Goal: Task Accomplishment & Management: Manage account settings

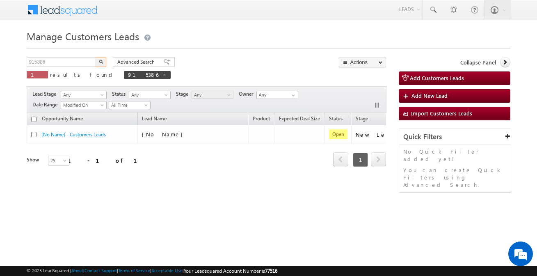
click at [87, 62] on input "915386" at bounding box center [62, 62] width 70 height 10
click at [87, 61] on input "915386" at bounding box center [62, 62] width 70 height 10
type input "916479"
click at [96, 57] on button "button" at bounding box center [101, 62] width 11 height 10
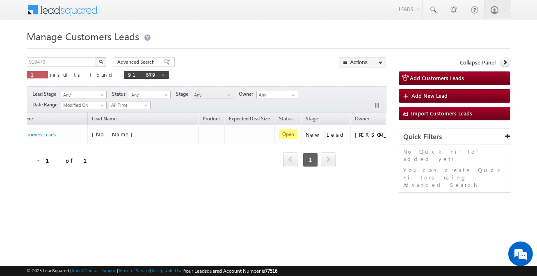
scroll to position [0, 69]
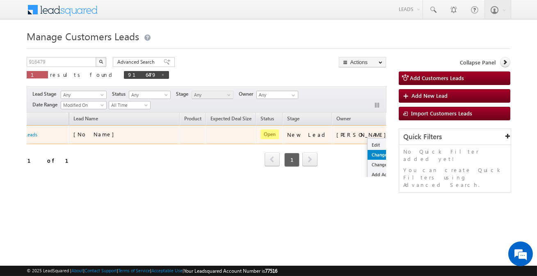
click at [368, 152] on link "Change Owner" at bounding box center [388, 155] width 41 height 10
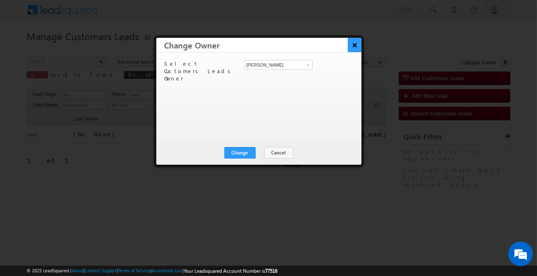
click at [357, 45] on button "×" at bounding box center [355, 45] width 14 height 14
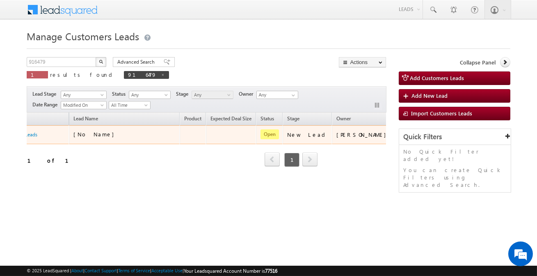
click at [338, 142] on td "[PERSON_NAME]" at bounding box center [363, 134] width 62 height 19
click at [343, 142] on td "[PERSON_NAME]" at bounding box center [363, 134] width 62 height 19
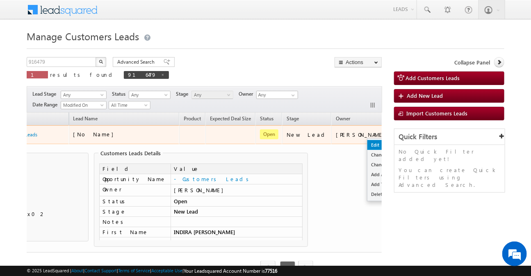
click at [368, 144] on link "Edit" at bounding box center [388, 145] width 41 height 10
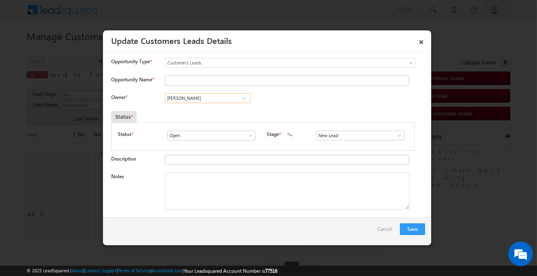
click at [203, 98] on input "[PERSON_NAME]" at bounding box center [208, 98] width 86 height 10
paste input "[PERSON_NAME] [PERSON_NAME]"
click at [203, 107] on link "[PERSON_NAME] Bhati [EMAIL_ADDRESS][PERSON_NAME][DOMAIN_NAME]" at bounding box center [208, 111] width 86 height 16
type input "[PERSON_NAME] [PERSON_NAME]"
click at [205, 86] on div at bounding box center [285, 80] width 240 height 11
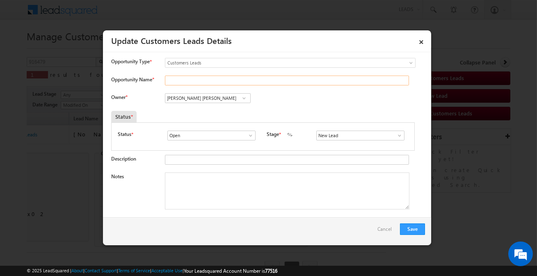
click at [205, 83] on input "Opportunity Name *" at bounding box center [287, 80] width 244 height 10
click at [186, 78] on input "Ashok" at bounding box center [287, 80] width 244 height 10
paste input "[PERSON_NAME]"
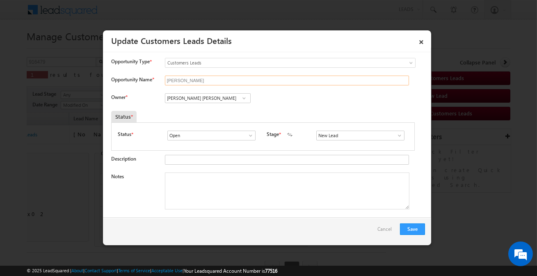
type input "[PERSON_NAME]"
click at [351, 132] on input "New Lead" at bounding box center [360, 135] width 88 height 10
click at [340, 146] on link "Sales Marked" at bounding box center [360, 144] width 88 height 9
type input "Sales Marked"
click at [272, 197] on textarea "Notes" at bounding box center [287, 190] width 244 height 37
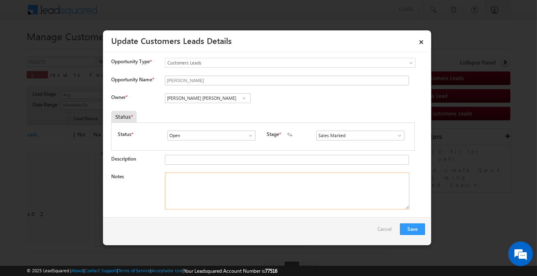
paste textarea "Ashok / Plot + Construction / 20 lakh customer required customer get pension 25…"
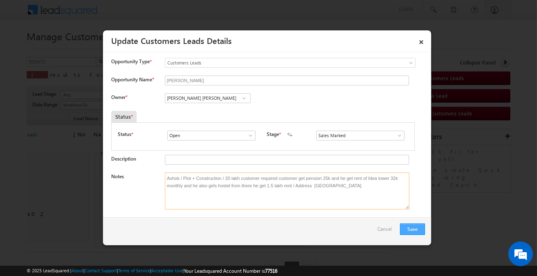
type textarea "Ashok / Plot + Construction / 20 lakh customer required customer get pension 25…"
click at [413, 234] on button "Save" at bounding box center [412, 228] width 25 height 11
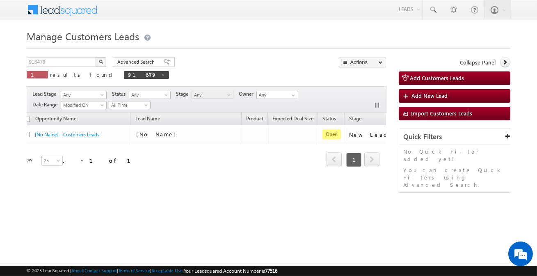
scroll to position [0, 0]
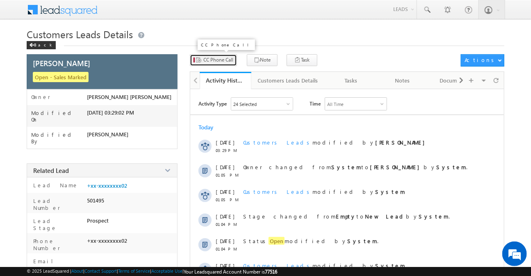
click at [225, 62] on span "CC Phone Call" at bounding box center [218, 59] width 30 height 7
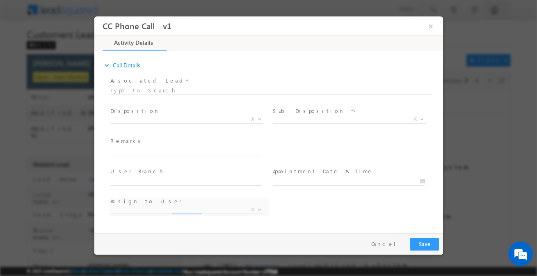
select select "[EMAIL_ADDRESS][DOMAIN_NAME]"
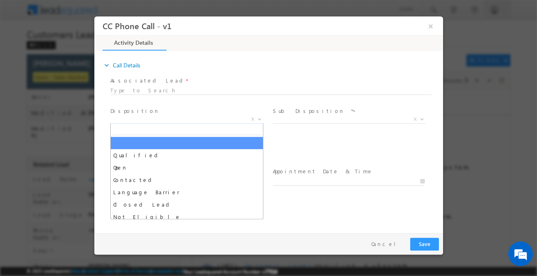
click at [181, 120] on span "X" at bounding box center [186, 119] width 153 height 8
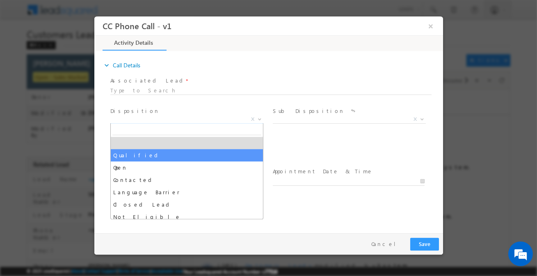
select select "Qualified"
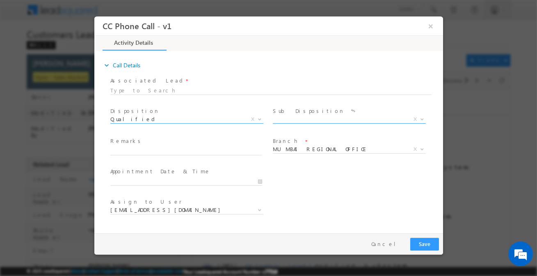
click at [301, 121] on span "X" at bounding box center [348, 119] width 153 height 8
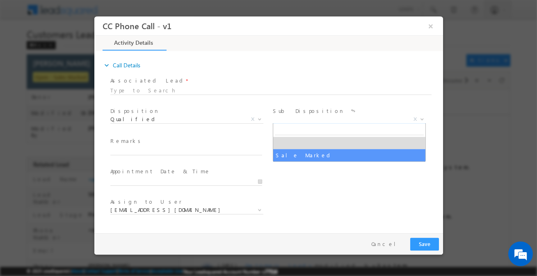
select select "Sale Marked"
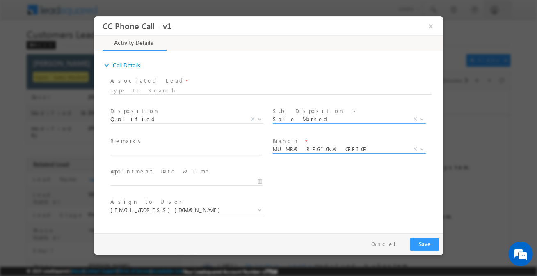
drag, startPoint x: 303, startPoint y: 148, endPoint x: 304, endPoint y: 144, distance: 4.2
click at [303, 146] on span "MUMBAI REGIONAL OFFICE" at bounding box center [338, 148] width 133 height 7
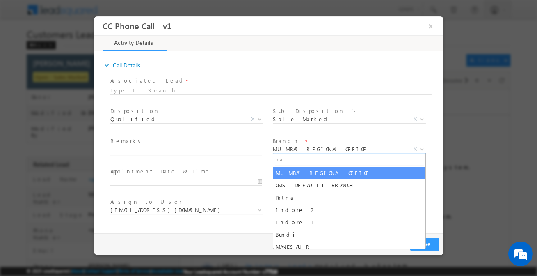
type input "nag"
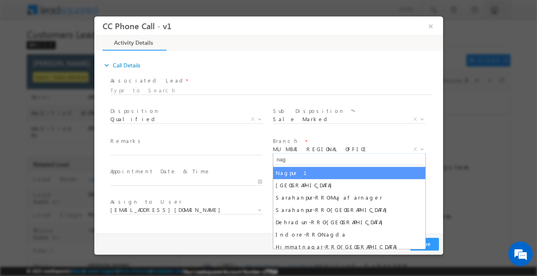
select select "Nagpur 1"
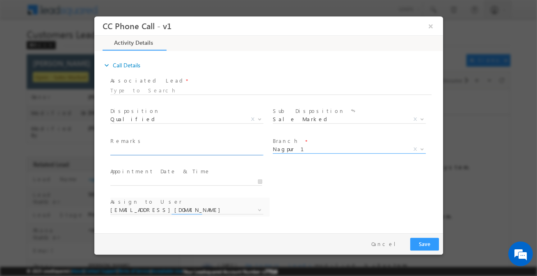
click at [178, 152] on input "text" at bounding box center [186, 151] width 152 height 8
paste input "Ashok / Plot + Construction / 20 lakh customer required customer get pension 25…"
type input "Ashok / Plot + Construction / 20 lakh customer required customer get pension 25…"
select select "anil.shewade@sgrlimited.in"
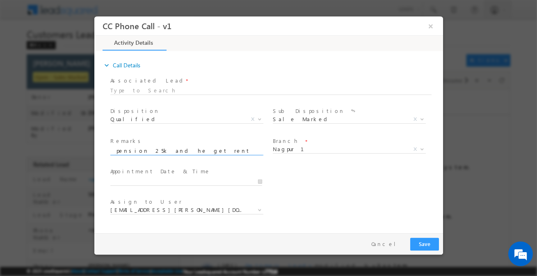
type input "Ashok / Plot + Construction / 20 lakh customer required customer get pension 25…"
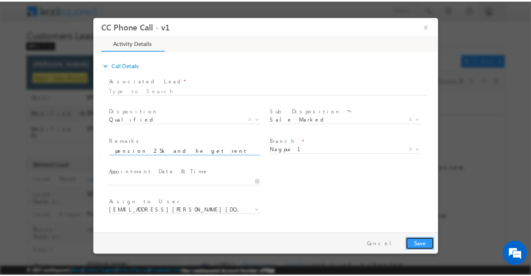
scroll to position [0, 0]
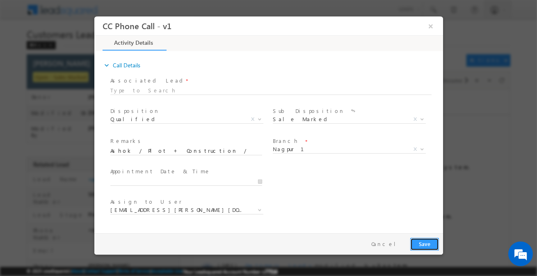
click at [423, 241] on button "Save" at bounding box center [424, 244] width 29 height 13
